Goal: Task Accomplishment & Management: Manage account settings

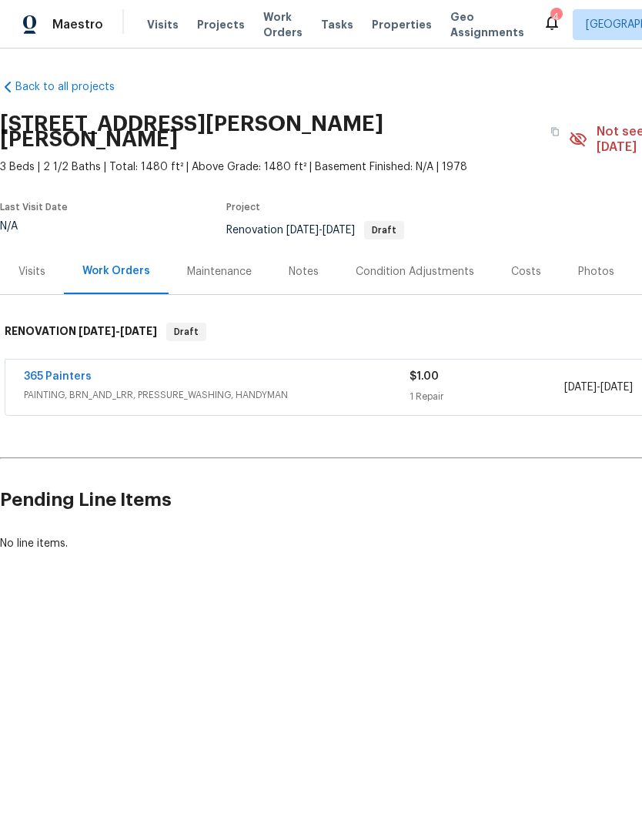
click at [263, 31] on span "Work Orders" at bounding box center [282, 24] width 39 height 31
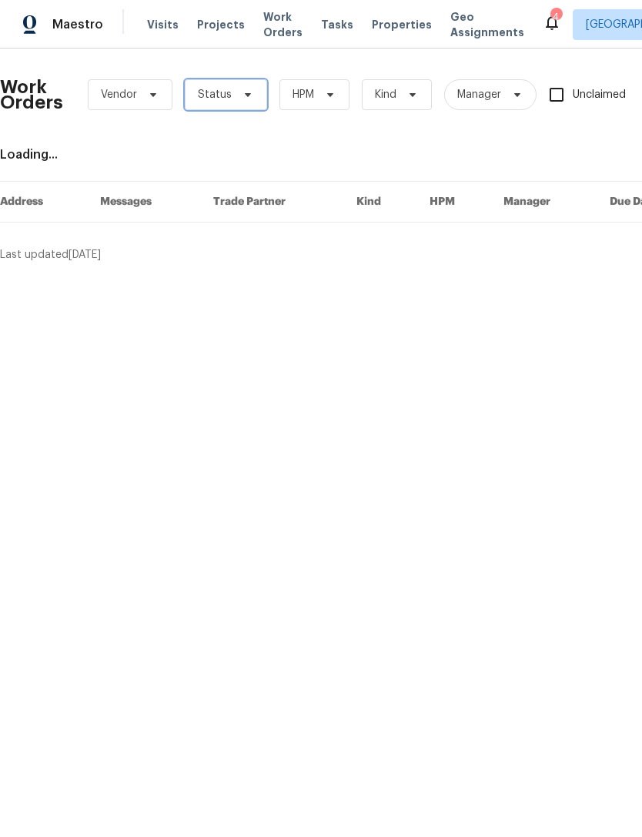
click at [246, 103] on span "Status" at bounding box center [226, 94] width 82 height 31
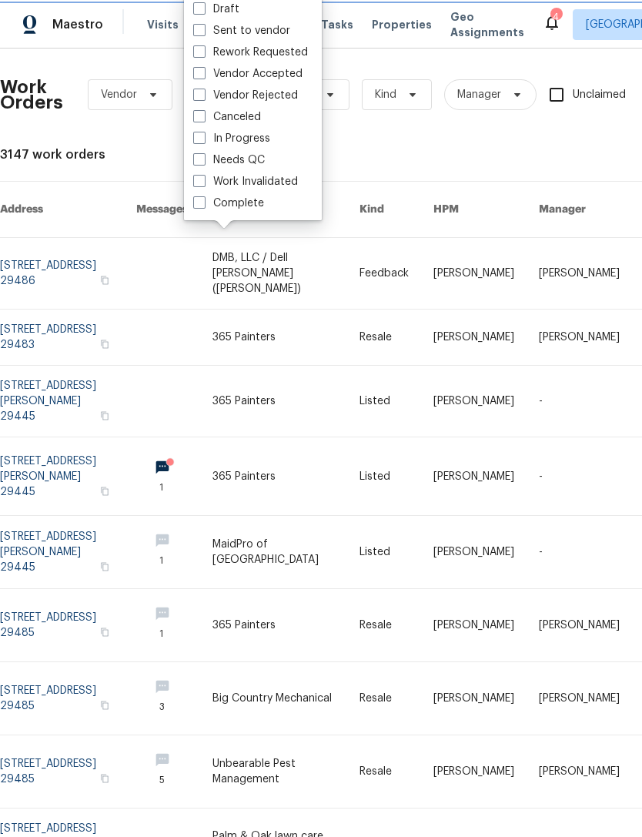
click at [202, 162] on span at bounding box center [199, 159] width 12 height 12
click at [202, 162] on input "Needs QC" at bounding box center [198, 157] width 10 height 10
checkbox input "true"
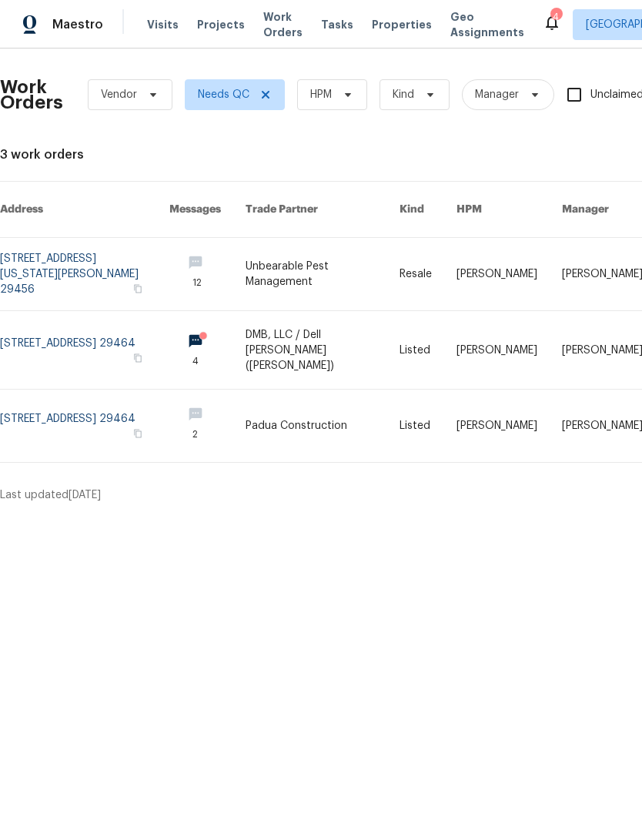
click at [546, 21] on icon at bounding box center [552, 22] width 12 height 15
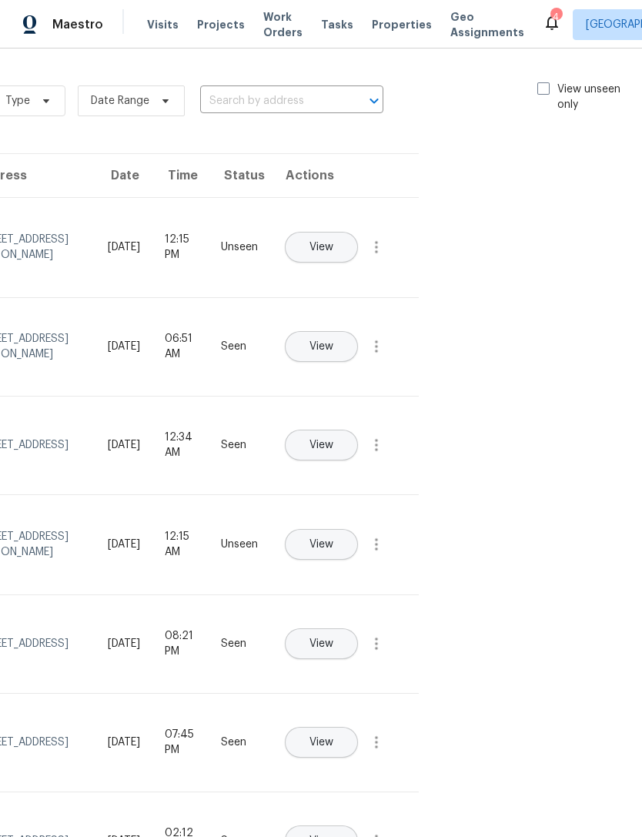
scroll to position [0, 173]
click at [546, 89] on span at bounding box center [544, 88] width 12 height 12
click at [546, 89] on input "View unseen only" at bounding box center [543, 87] width 10 height 10
checkbox input "true"
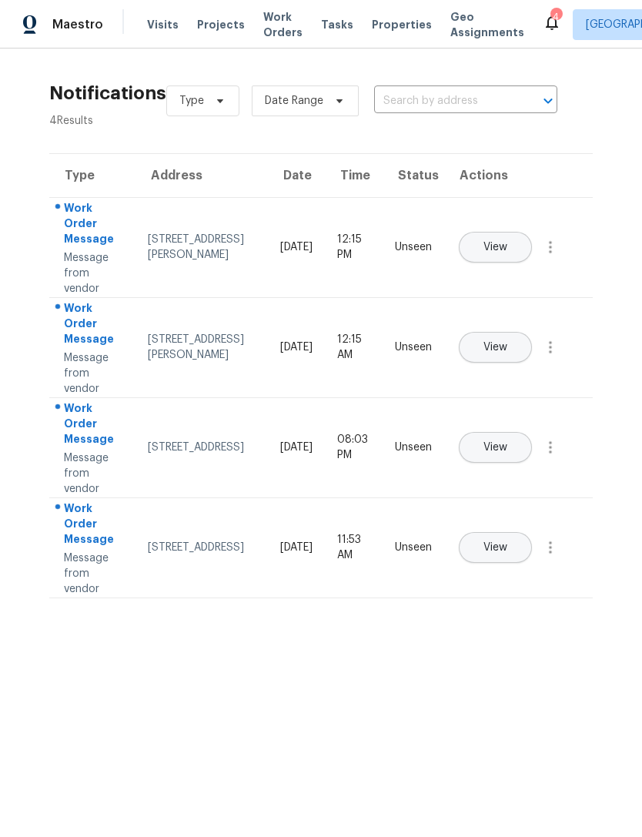
scroll to position [0, 0]
click at [507, 242] on span "View" at bounding box center [495, 248] width 24 height 12
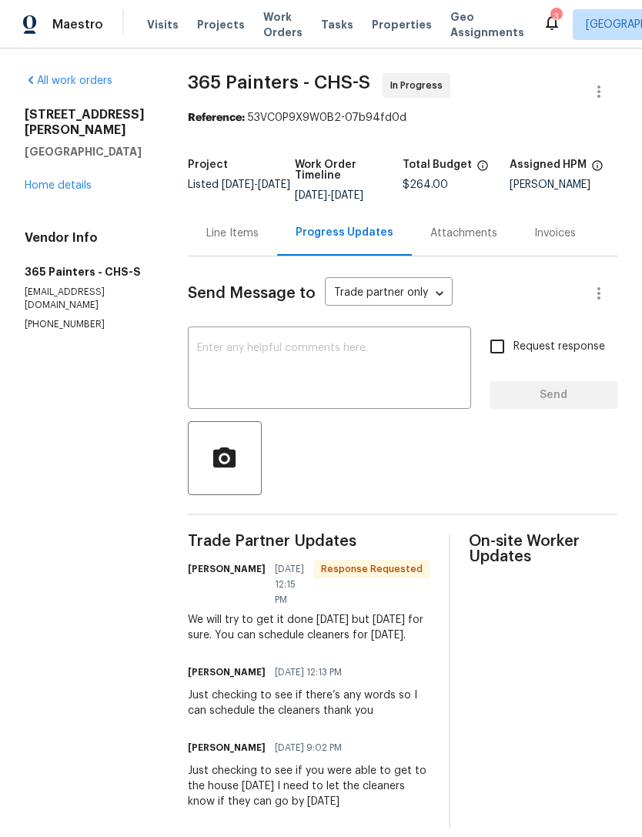
click at [316, 349] on textarea at bounding box center [329, 369] width 265 height 54
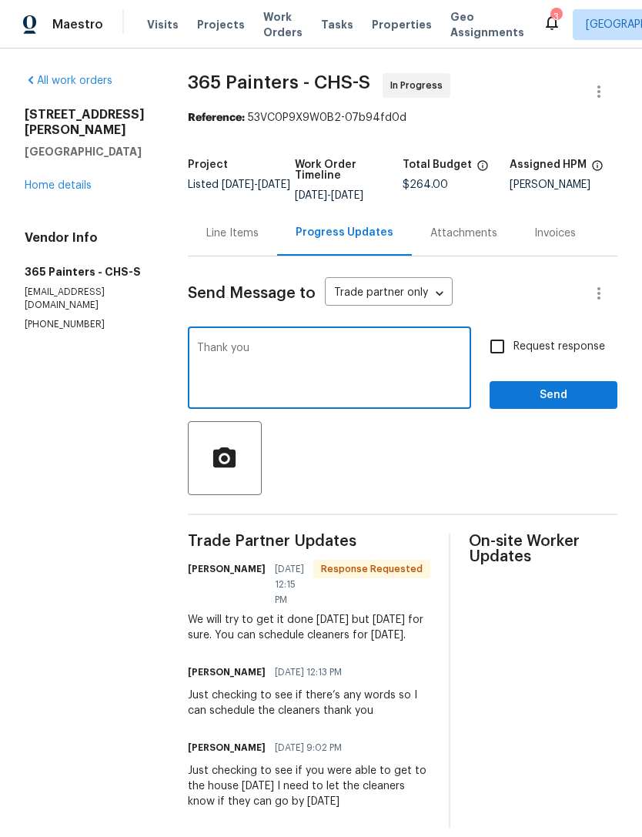
type textarea "Thank you"
click at [523, 396] on span "Send" at bounding box center [553, 395] width 103 height 19
